Goal: Find specific page/section: Find specific page/section

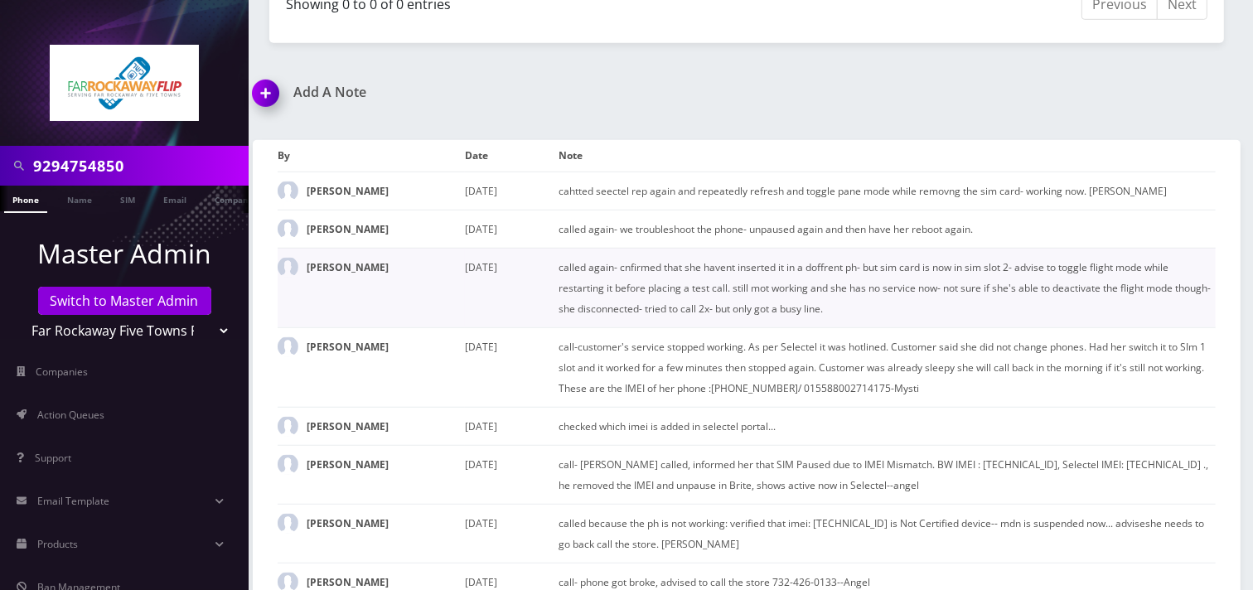
scroll to position [925, 0]
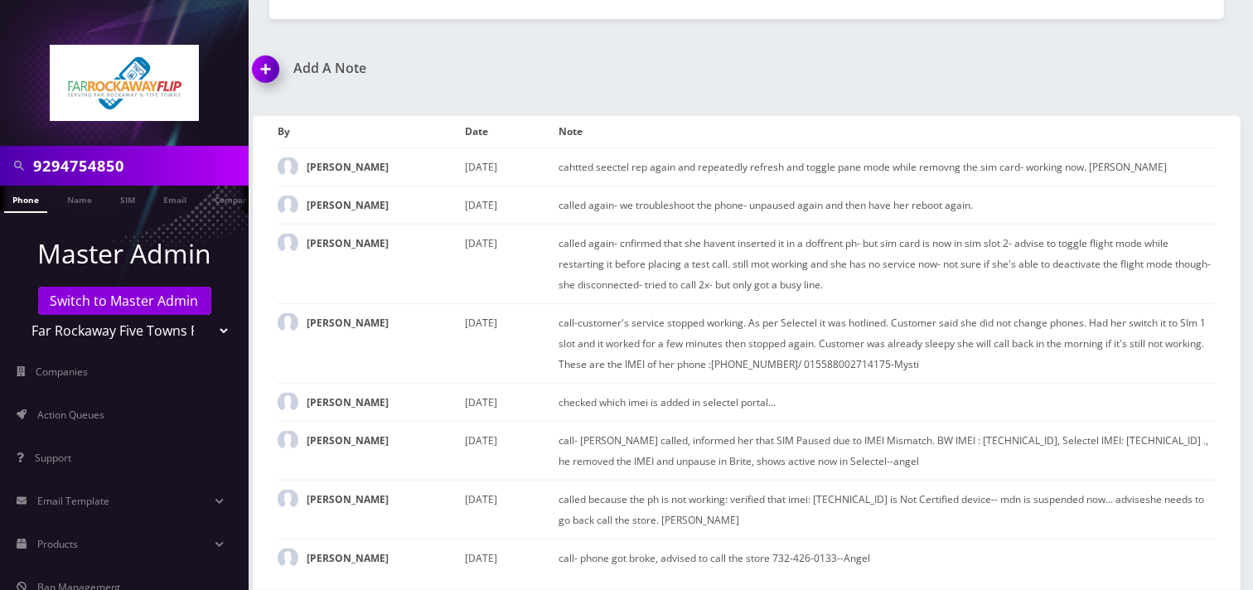
click at [168, 330] on select "Teltik Production My Link Mobile VennMobile Unlimited Advanced LTE Rexing Inc D…" at bounding box center [124, 330] width 211 height 31
click at [259, 117] on div "*Please Enter Note Save Note By Date Note Tzvi Lieberman" at bounding box center [747, 353] width 988 height 474
click at [138, 176] on input "9294754850" at bounding box center [138, 165] width 211 height 31
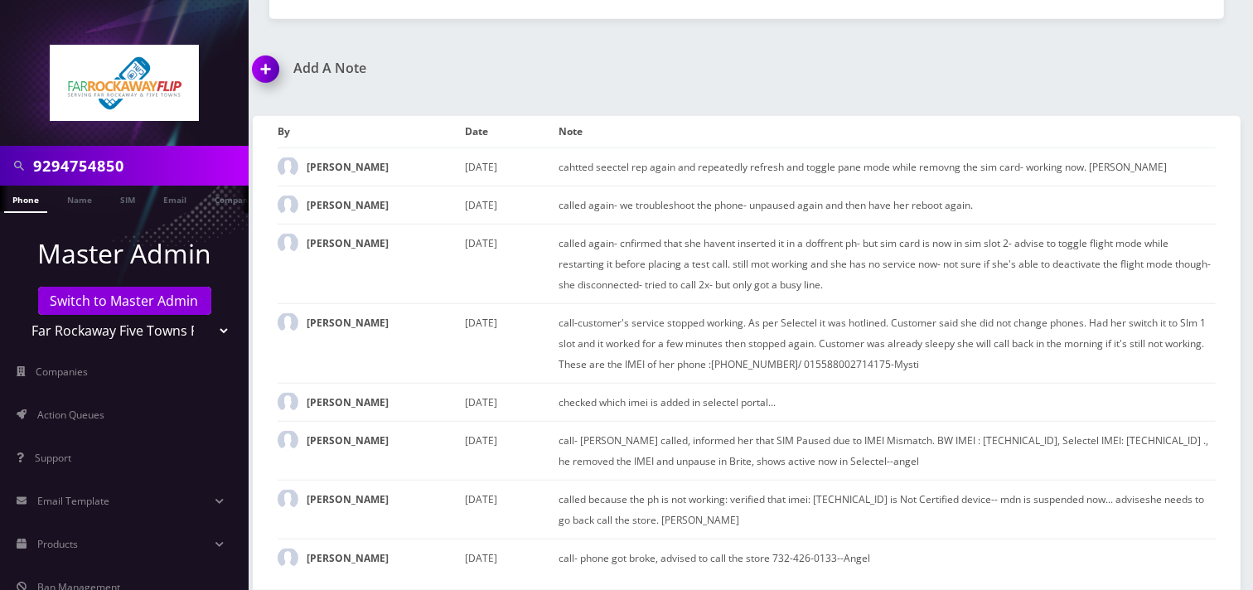
click at [147, 332] on select "Teltik Production My Link Mobile VennMobile Unlimited Advanced LTE Rexing Inc D…" at bounding box center [124, 330] width 211 height 31
select select "15"
click at [19, 315] on select "Teltik Production My Link Mobile VennMobile Unlimited Advanced LTE Rexing Inc D…" at bounding box center [124, 330] width 211 height 31
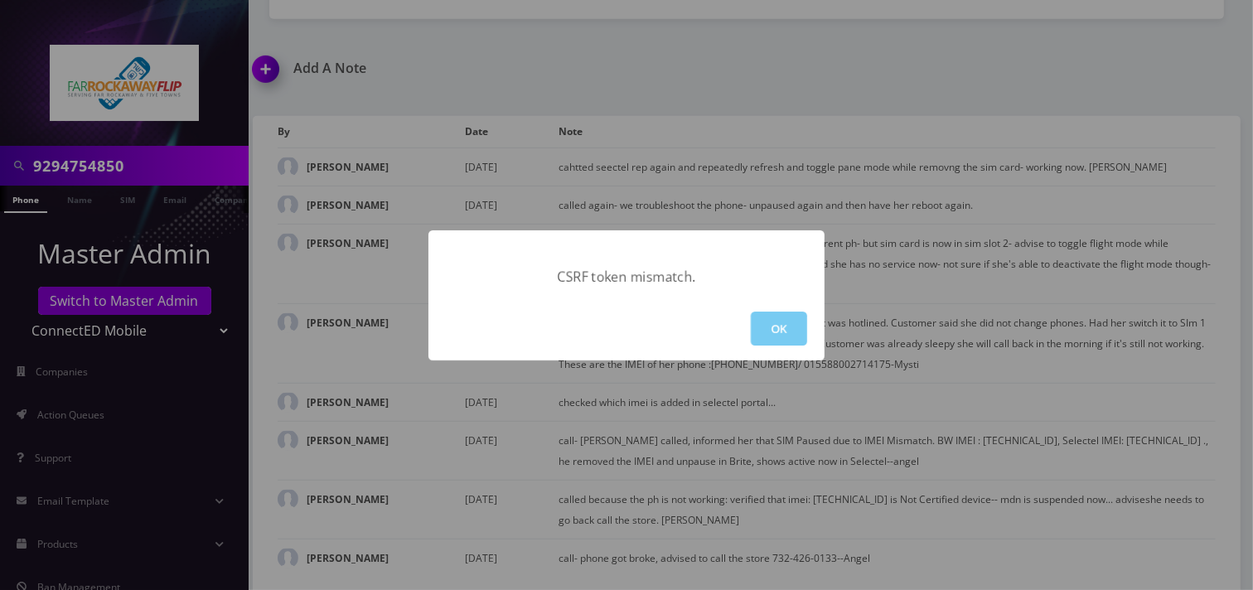
click at [777, 322] on button "OK" at bounding box center [779, 329] width 56 height 34
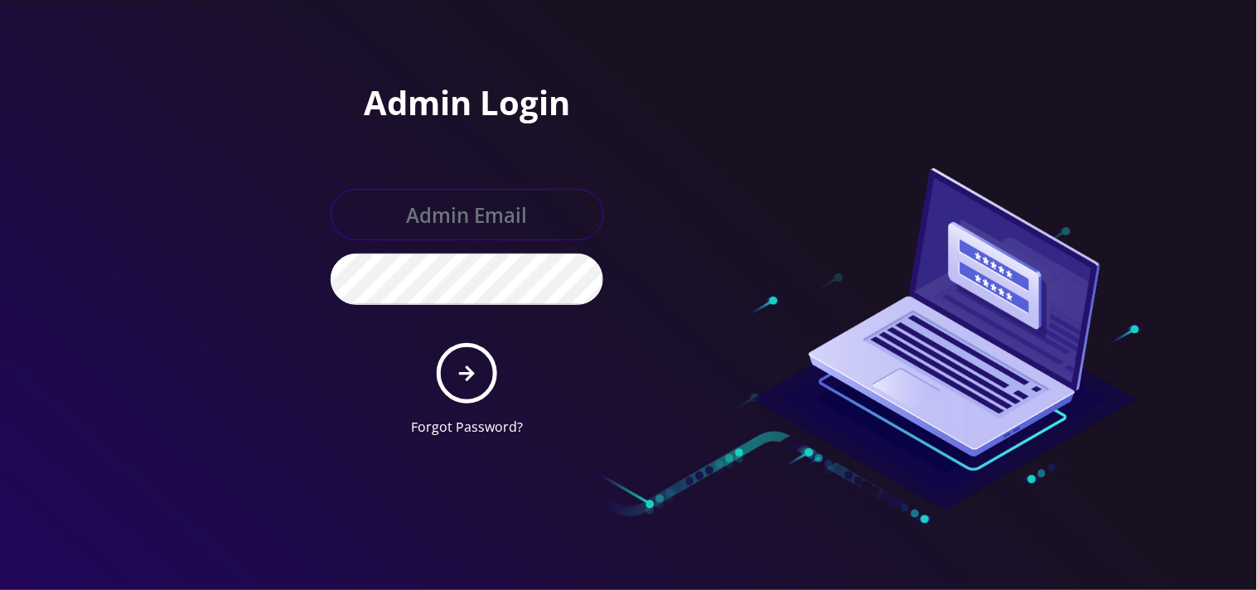
type input "[EMAIL_ADDRESS][DOMAIN_NAME]"
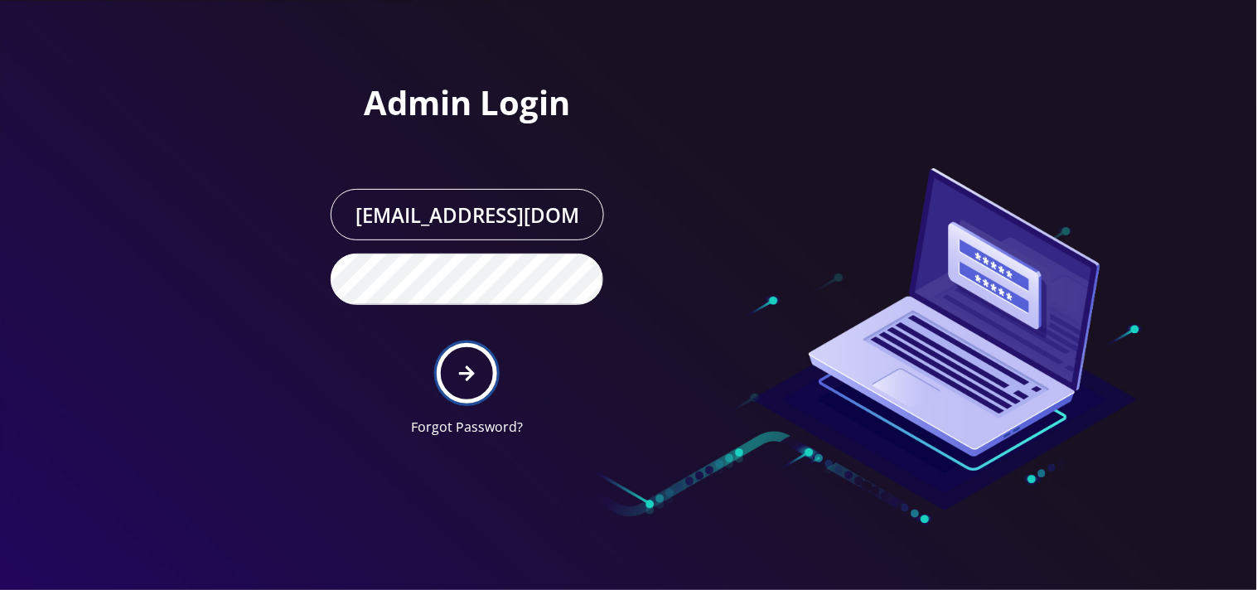
click at [453, 366] on button "submit" at bounding box center [467, 373] width 61 height 61
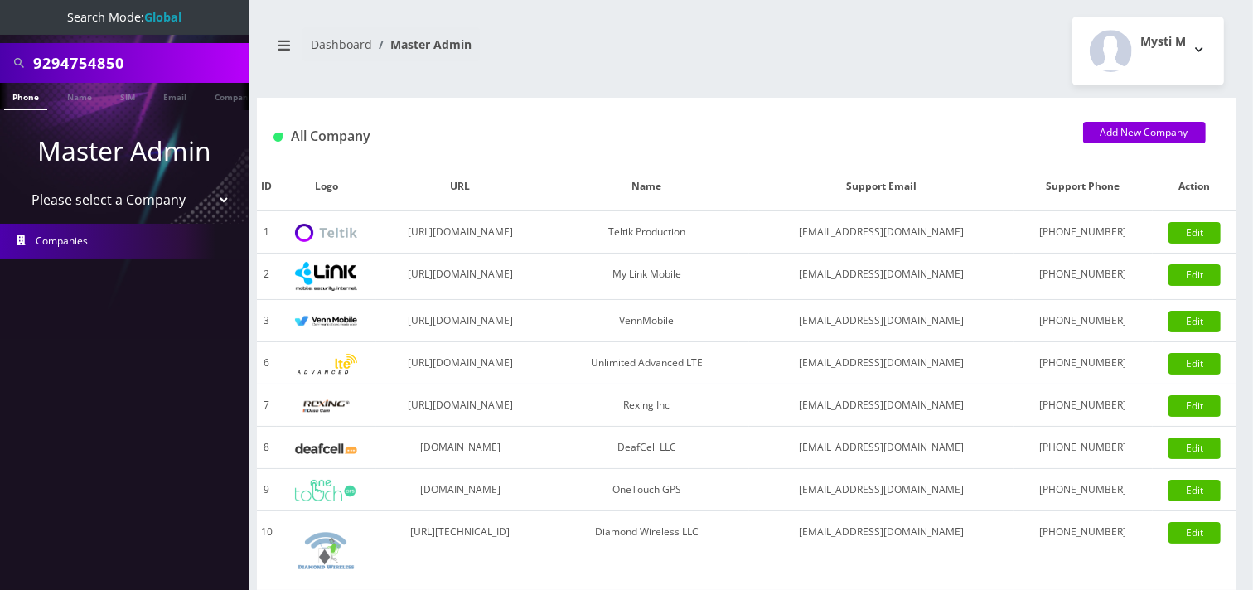
click at [112, 70] on input "9294754850" at bounding box center [138, 62] width 211 height 31
paste input "kia.qian.yin@gmail.com"
type input "kia.qian.yin@gmail.com"
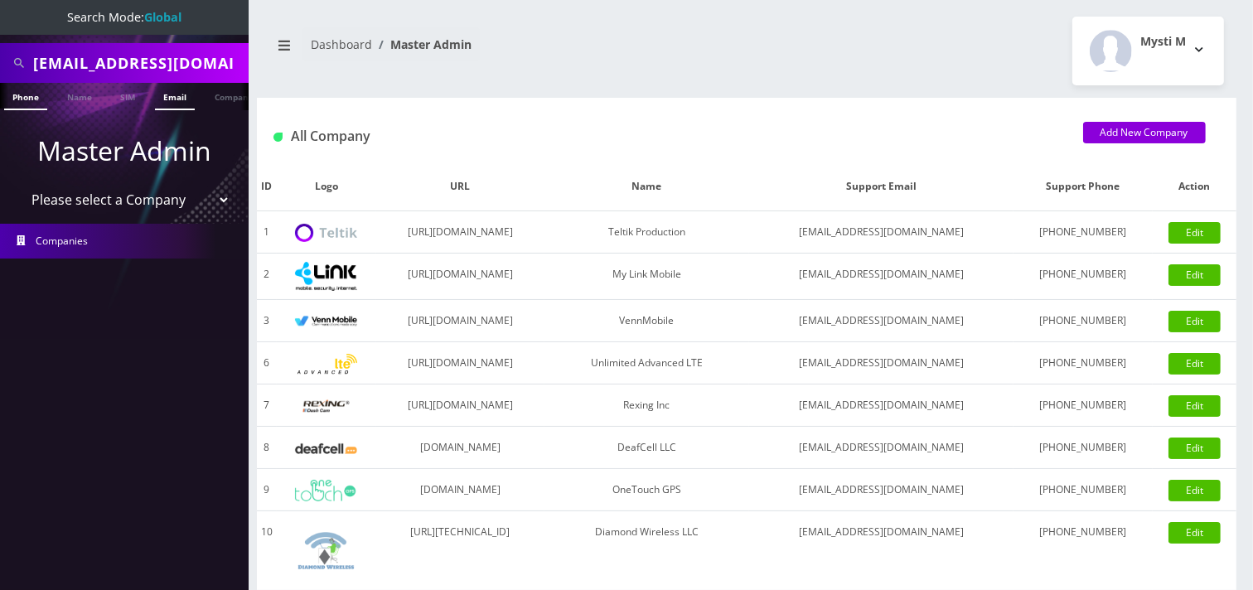
click at [167, 93] on link "Email" at bounding box center [175, 96] width 40 height 27
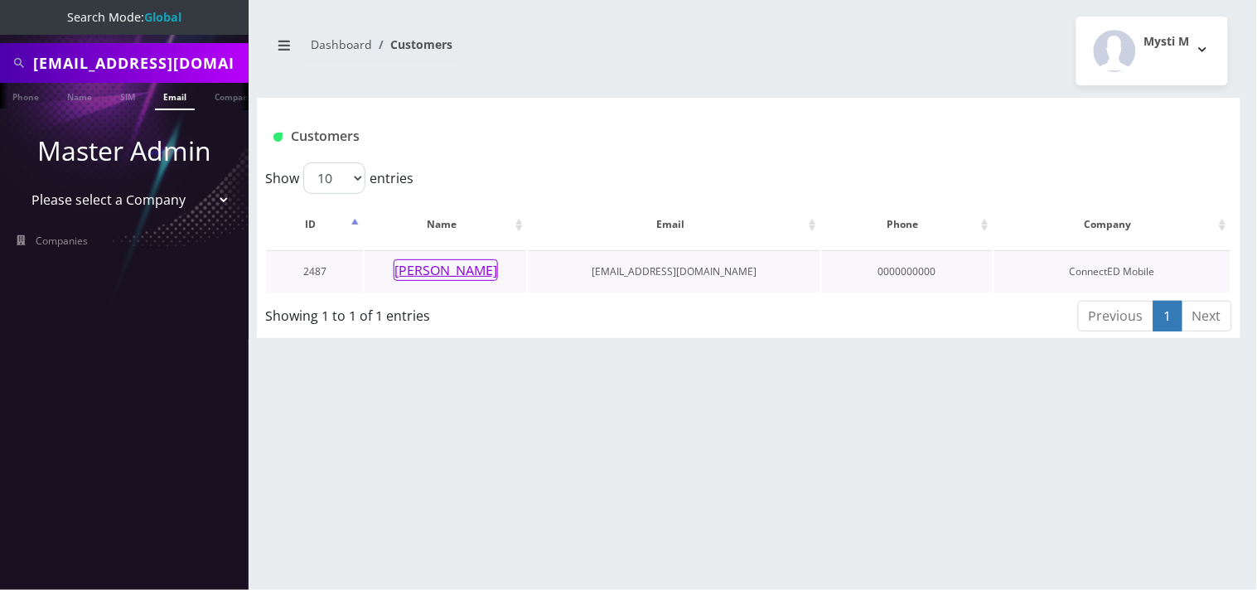
click at [437, 272] on button "Qian Yin" at bounding box center [446, 270] width 104 height 22
